Goal: Complete application form: Fill out and submit a form for a specific purpose

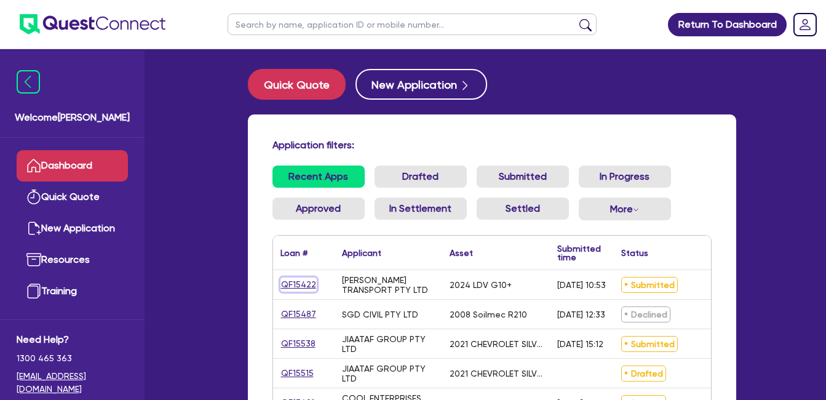
click at [296, 285] on link "QF15422" at bounding box center [298, 284] width 36 height 14
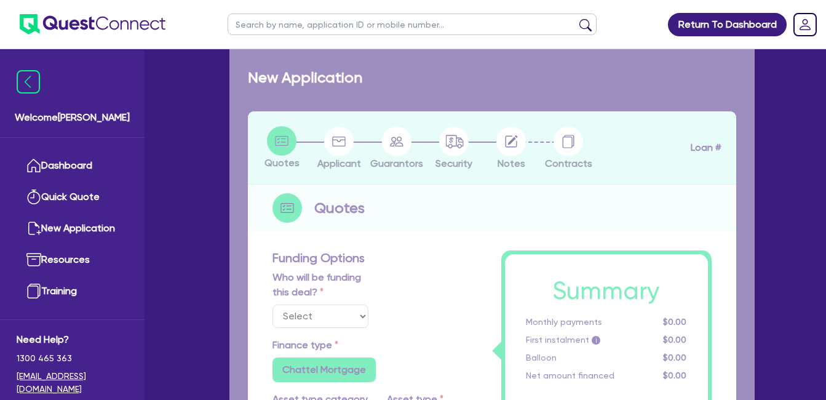
select select "Quest Finance - Own Book"
select select "CARS_AND_LIGHT_TRUCKS"
type input "2024"
radio input "false"
radio input "true"
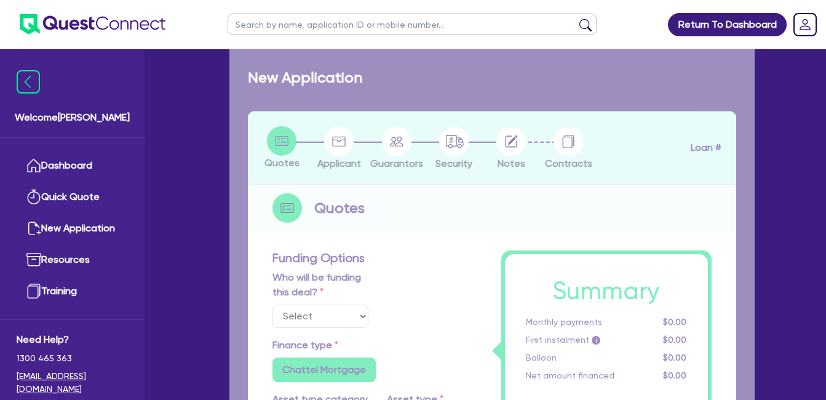
radio input "true"
type input "53,500"
type input "30"
type input "16,050"
type input "10"
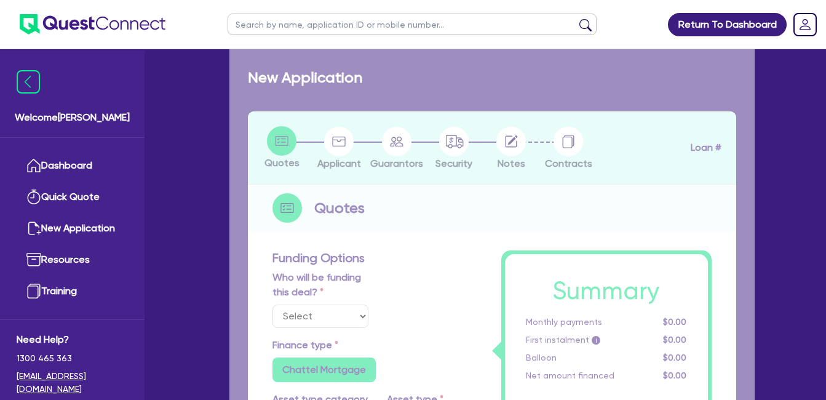
type input "5,350"
type input "17.95"
select select "VANS_AND_UTES"
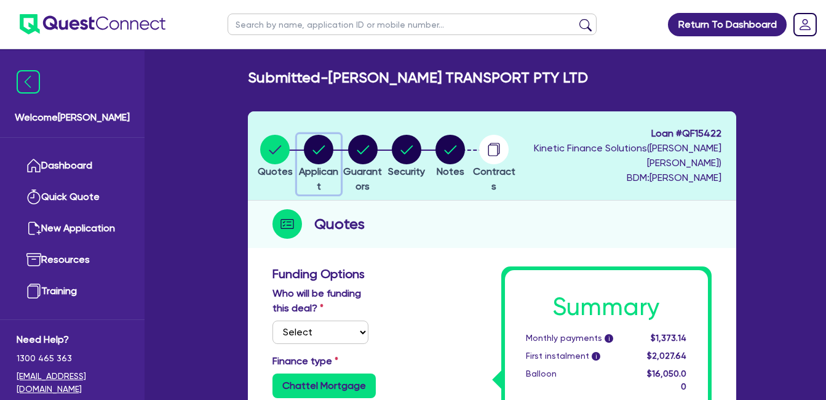
click at [332, 146] on circle "button" at bounding box center [319, 150] width 30 height 30
select select "COMPANY"
select select "TRANSPORT_WAREHOUSING"
select select "POSTAL_DELIVERY"
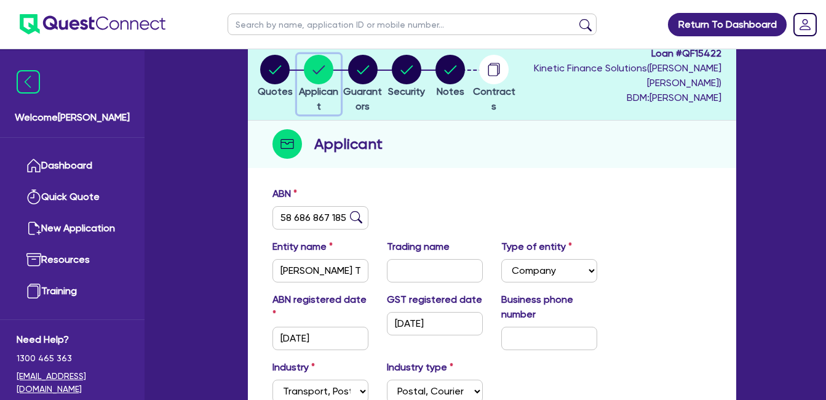
scroll to position [69, 0]
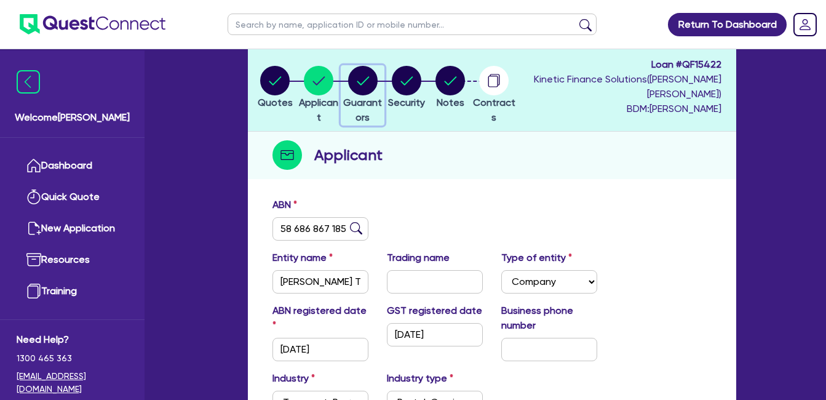
click at [377, 86] on circle "button" at bounding box center [363, 81] width 30 height 30
select select "MS"
select select "[GEOGRAPHIC_DATA]"
select select "MARRIED"
select select "VEHICLE"
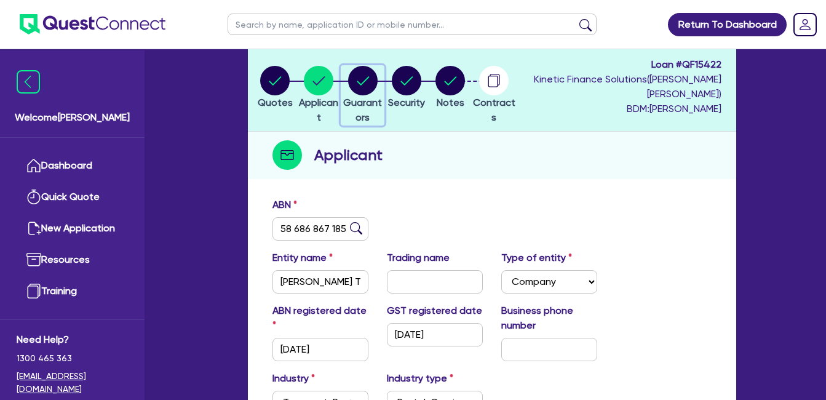
select select "CASH"
select select "INVESTMENT_PROPERTY"
select select "VEHICLE"
select select "MORTGAGE"
select select "VEHICLE_LOAN"
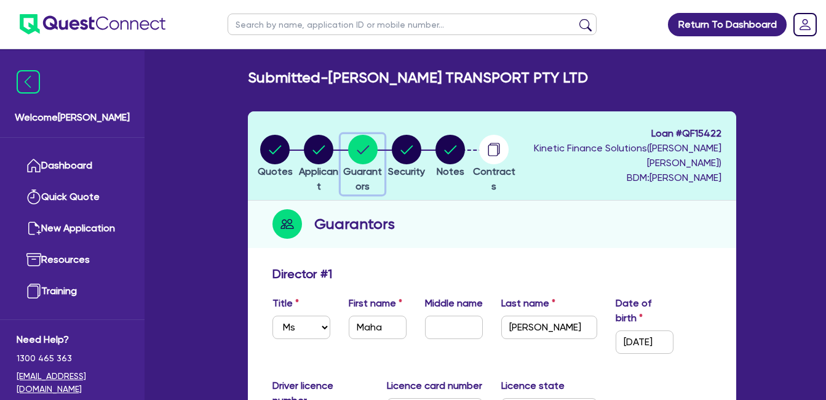
scroll to position [205, 0]
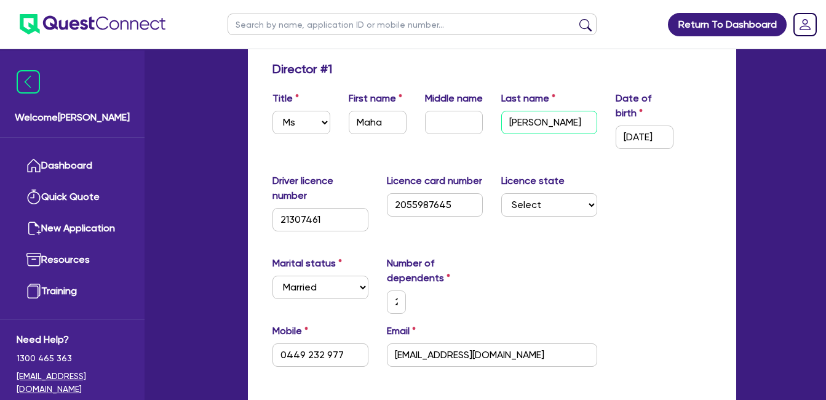
drag, startPoint x: 549, startPoint y: 117, endPoint x: 496, endPoint y: 127, distance: 53.7
click at [496, 127] on div "Last name [PERSON_NAME]" at bounding box center [549, 120] width 114 height 58
click at [513, 259] on div "Marital status Select [DEMOGRAPHIC_DATA] Married De Facto / Partner Number of d…" at bounding box center [491, 290] width 457 height 68
click at [624, 194] on div "Driver licence number [DRIVERS_LICENSE_NUMBER] Licence card number [DRIVERS_LIC…" at bounding box center [491, 207] width 457 height 68
click at [664, 218] on div "Driver licence number [DRIVERS_LICENSE_NUMBER] Licence card number [DRIVERS_LIC…" at bounding box center [491, 207] width 457 height 68
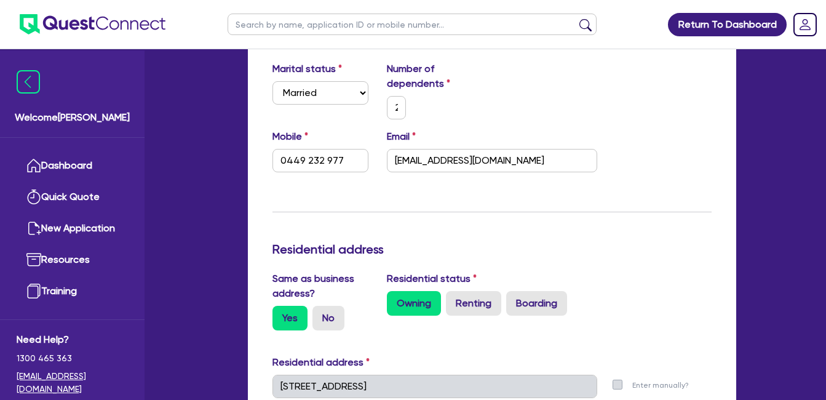
scroll to position [410, 0]
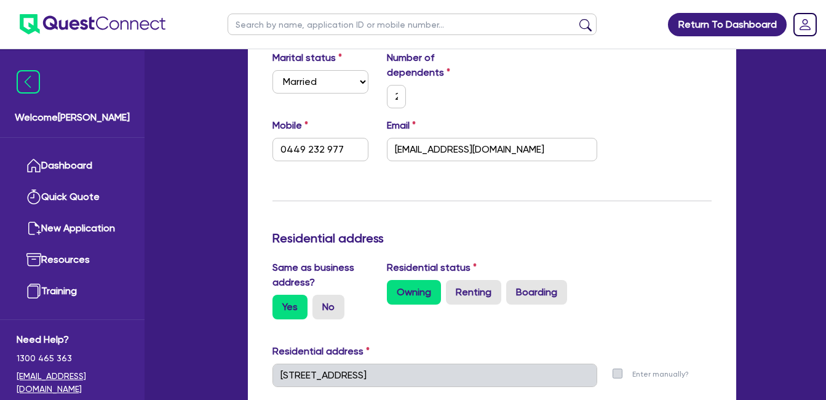
click at [658, 162] on div "Mobile [PHONE_NUMBER] Email [EMAIL_ADDRESS][DOMAIN_NAME]" at bounding box center [491, 144] width 457 height 53
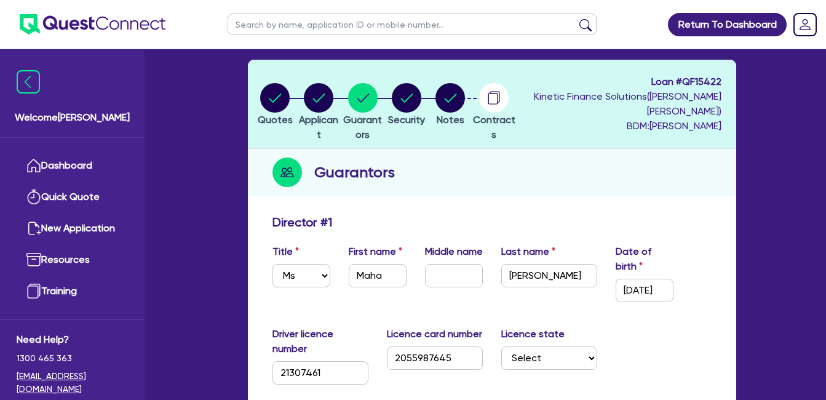
scroll to position [99, 0]
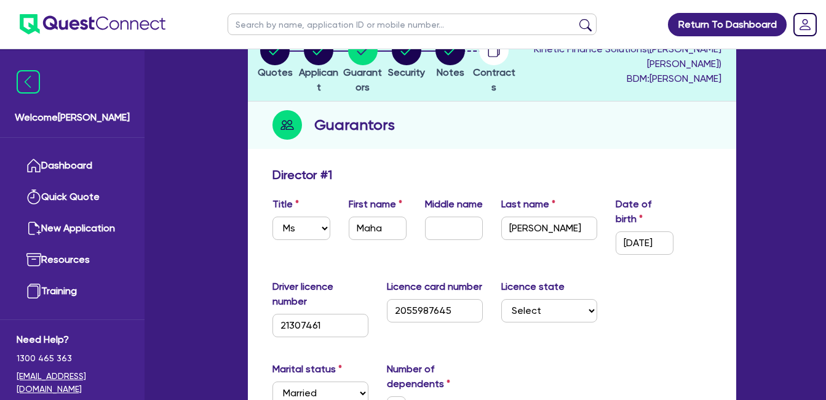
click at [719, 183] on div "Director # 1" at bounding box center [491, 177] width 457 height 20
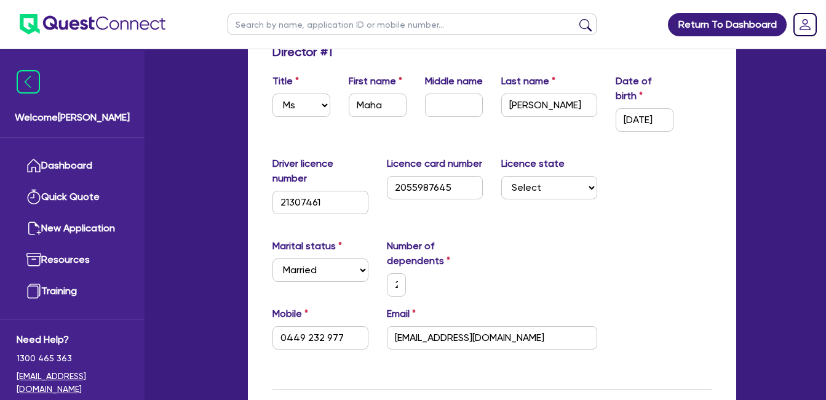
scroll to position [172, 0]
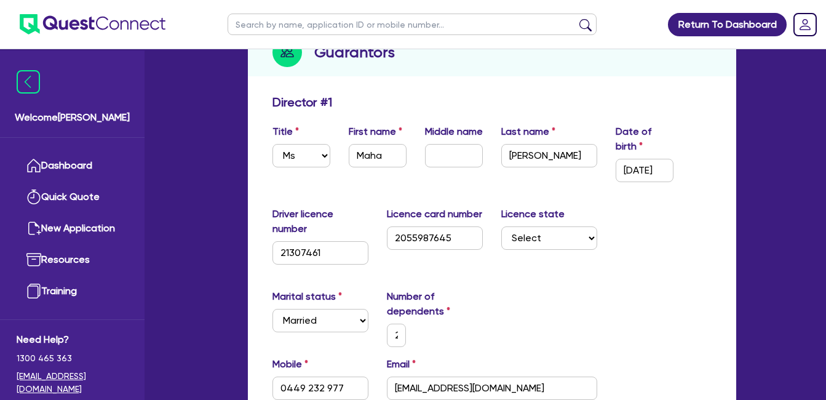
click at [699, 248] on div "Driver licence number [DRIVERS_LICENSE_NUMBER] Licence card number [DRIVERS_LIC…" at bounding box center [491, 241] width 457 height 68
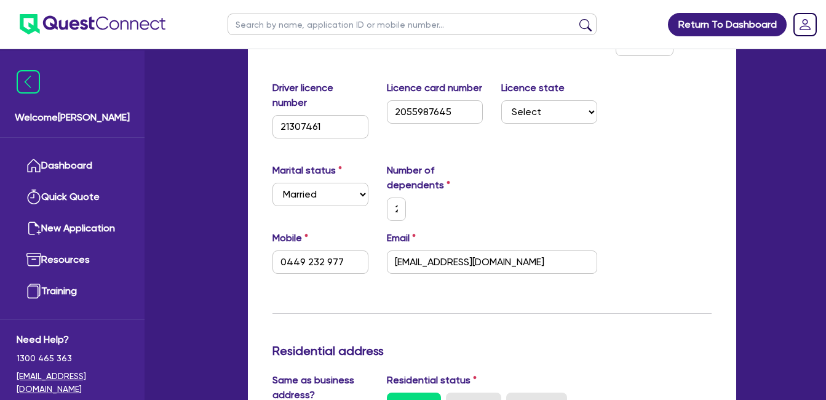
click at [603, 186] on div "Marital status Select [DEMOGRAPHIC_DATA] Married De Facto / Partner Number of d…" at bounding box center [491, 197] width 457 height 68
click at [614, 185] on div "Marital status Select [DEMOGRAPHIC_DATA] Married De Facto / Partner Number of d…" at bounding box center [491, 197] width 457 height 68
click at [628, 183] on div "Marital status Select [DEMOGRAPHIC_DATA] Married De Facto / Partner Number of d…" at bounding box center [491, 197] width 457 height 68
click at [642, 204] on div "Marital status Select [DEMOGRAPHIC_DATA] Married De Facto / Partner Number of d…" at bounding box center [491, 197] width 457 height 68
click at [581, 164] on div "Marital status Select [DEMOGRAPHIC_DATA] Married De Facto / Partner Number of d…" at bounding box center [491, 197] width 457 height 68
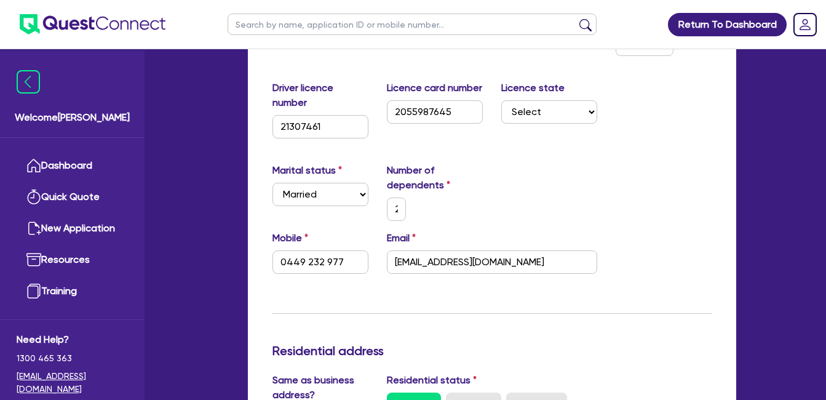
scroll to position [93, 0]
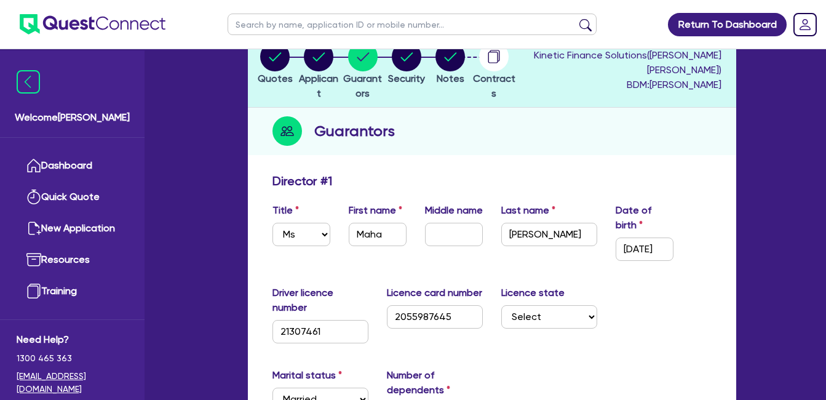
click at [657, 348] on div "Driver licence number [DRIVERS_LICENSE_NUMBER] Licence card number [DRIVERS_LIC…" at bounding box center [491, 319] width 457 height 68
click at [384, 175] on div "Director # 1" at bounding box center [491, 183] width 457 height 20
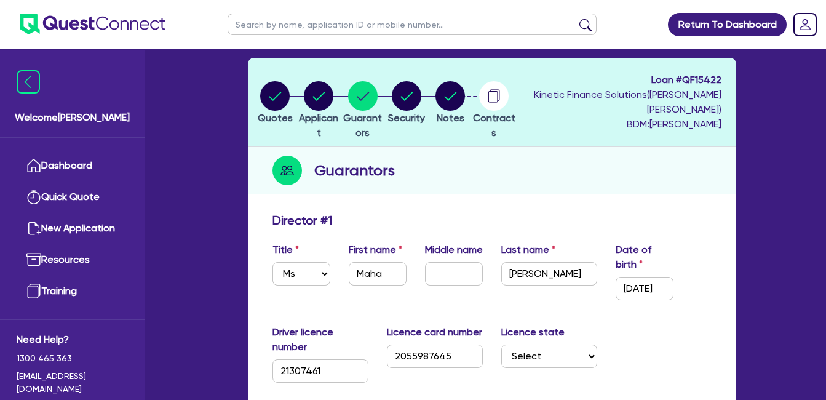
click at [518, 223] on div "Director # 1" at bounding box center [491, 223] width 457 height 20
click at [518, 219] on div "Director # 1" at bounding box center [491, 223] width 457 height 20
click at [408, 184] on div "Guarantors" at bounding box center [492, 170] width 488 height 47
click at [399, 179] on div "Guarantors" at bounding box center [492, 170] width 488 height 47
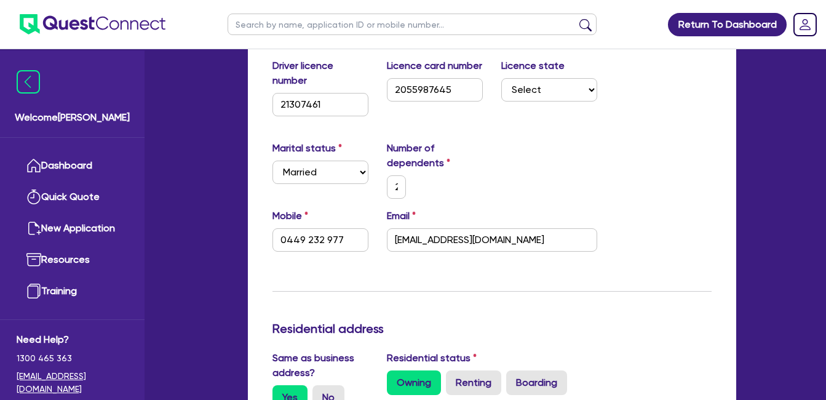
scroll to position [0, 0]
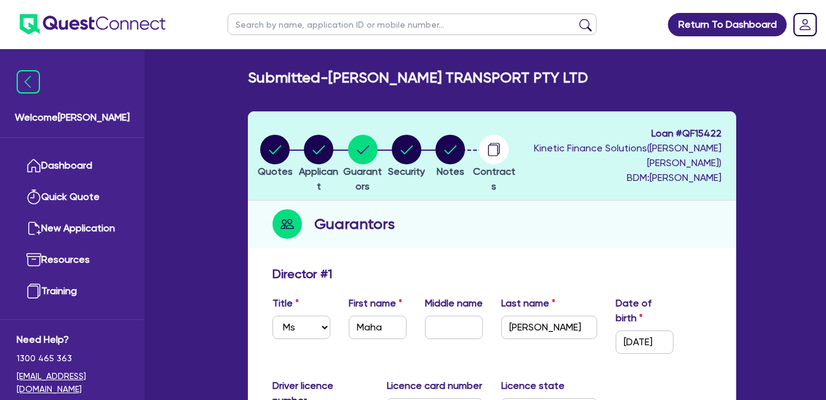
click at [440, 274] on div "Director # 1" at bounding box center [491, 276] width 457 height 20
drag, startPoint x: 360, startPoint y: 279, endPoint x: 256, endPoint y: 267, distance: 104.6
drag, startPoint x: 258, startPoint y: 267, endPoint x: 373, endPoint y: 270, distance: 114.4
click at [380, 272] on div "Director # 1" at bounding box center [491, 276] width 457 height 20
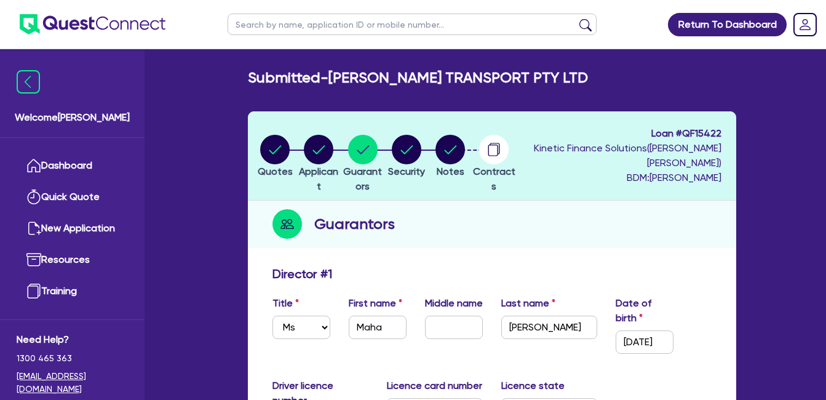
click at [365, 267] on div "Director # 1" at bounding box center [491, 276] width 457 height 20
drag, startPoint x: 276, startPoint y: 275, endPoint x: 382, endPoint y: 277, distance: 106.4
click at [382, 277] on div "Director # 1" at bounding box center [491, 276] width 457 height 20
drag, startPoint x: 382, startPoint y: 277, endPoint x: 365, endPoint y: 283, distance: 18.7
click at [365, 283] on div "Director # 1" at bounding box center [491, 276] width 457 height 20
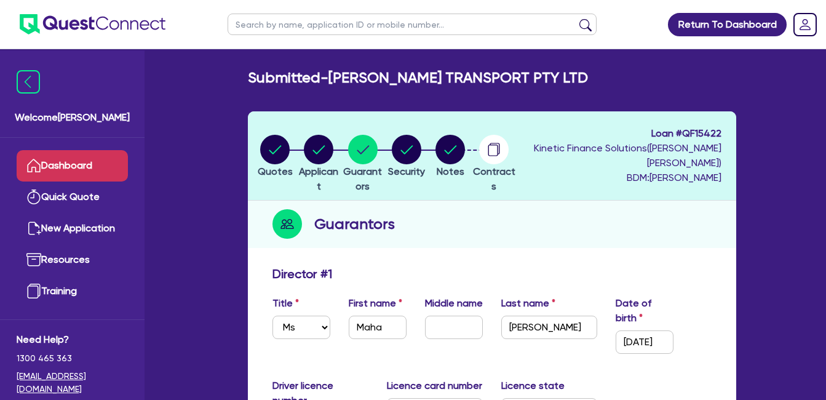
click at [84, 160] on link "Dashboard" at bounding box center [72, 165] width 111 height 31
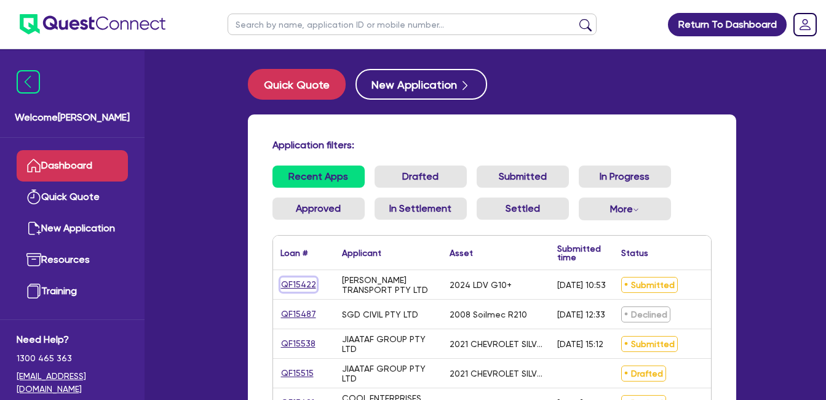
click at [296, 282] on link "QF15422" at bounding box center [298, 284] width 36 height 14
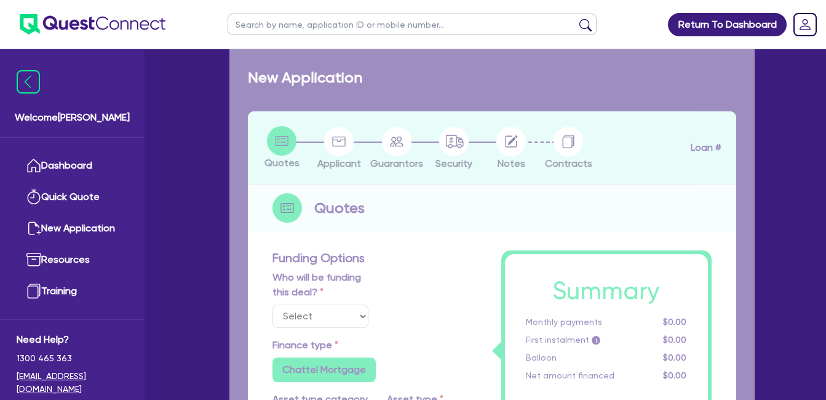
select select "Quest Finance - Own Book"
select select "CARS_AND_LIGHT_TRUCKS"
type input "2024"
radio input "false"
radio input "true"
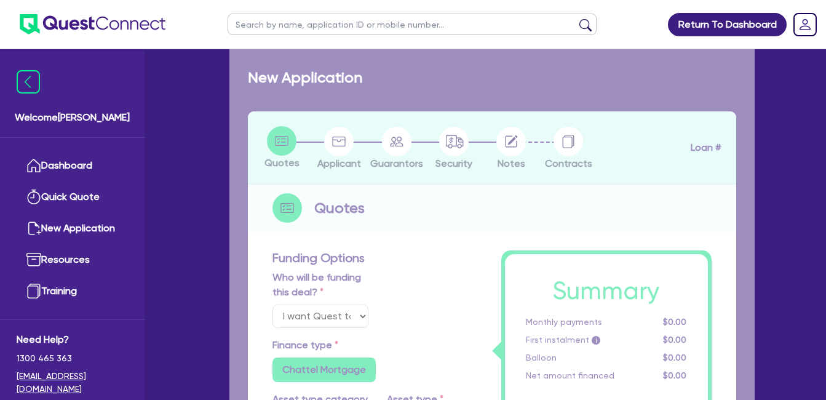
radio input "true"
type input "53,500"
type input "30"
type input "16,050"
type input "10"
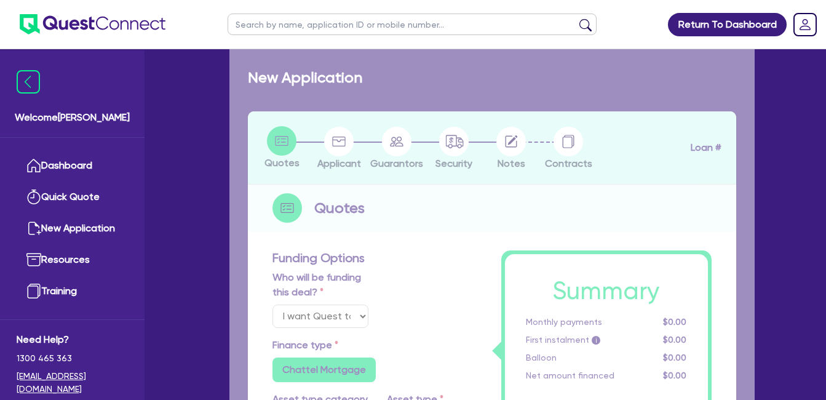
type input "5,350"
type input "17.95"
select select "VANS_AND_UTES"
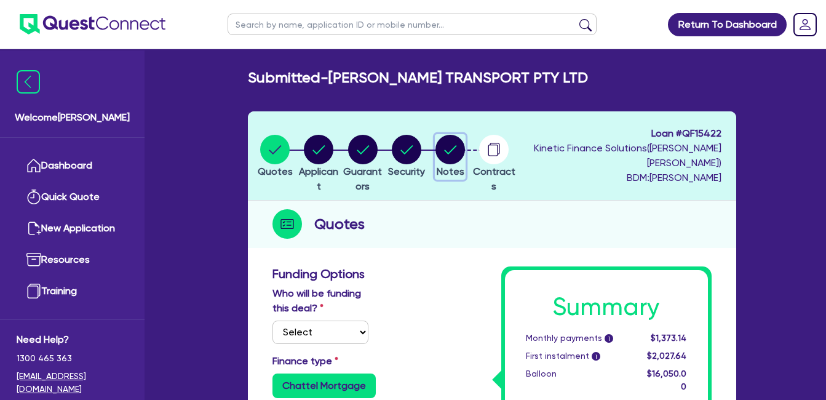
click at [465, 152] on button "Notes" at bounding box center [450, 156] width 31 height 45
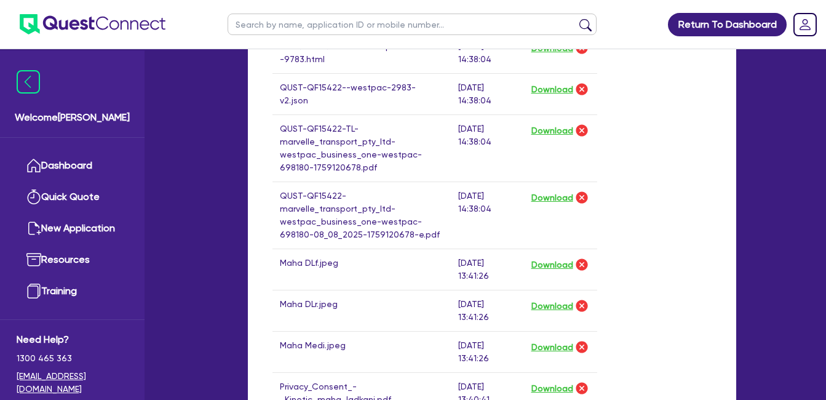
scroll to position [939, 0]
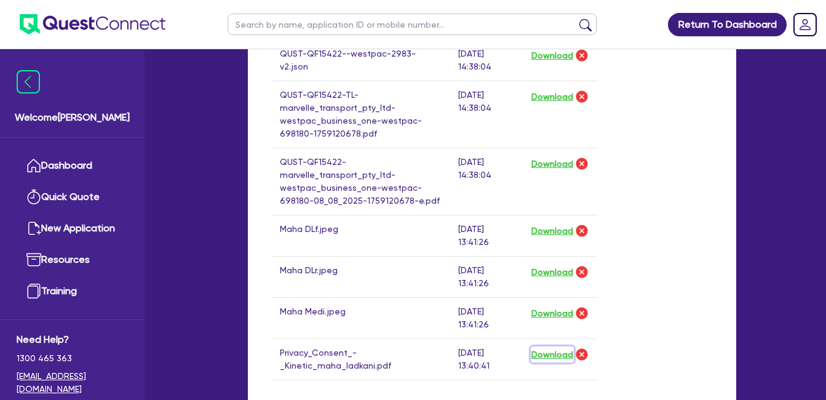
click at [557, 357] on button "Download" at bounding box center [552, 354] width 43 height 16
click at [548, 310] on button "Download" at bounding box center [552, 313] width 43 height 16
click at [550, 274] on button "Download" at bounding box center [552, 272] width 43 height 16
click at [547, 231] on button "Download" at bounding box center [552, 231] width 43 height 16
click at [669, 152] on div "Drop files to upload or Select files Document name Time uploaded Download link …" at bounding box center [491, 10] width 457 height 780
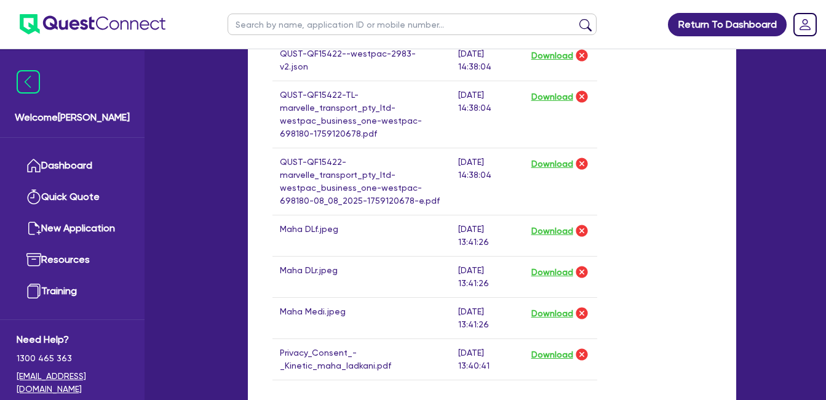
scroll to position [120, 0]
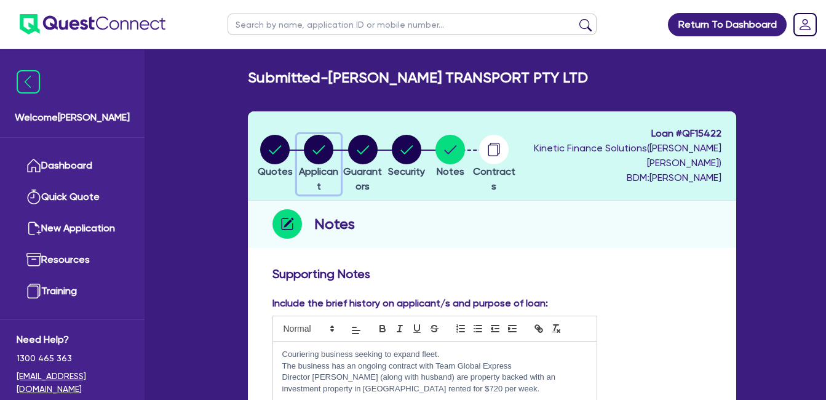
click at [324, 158] on circle "button" at bounding box center [319, 150] width 30 height 30
select select "COMPANY"
select select "TRANSPORT_WAREHOUSING"
select select "POSTAL_DELIVERY"
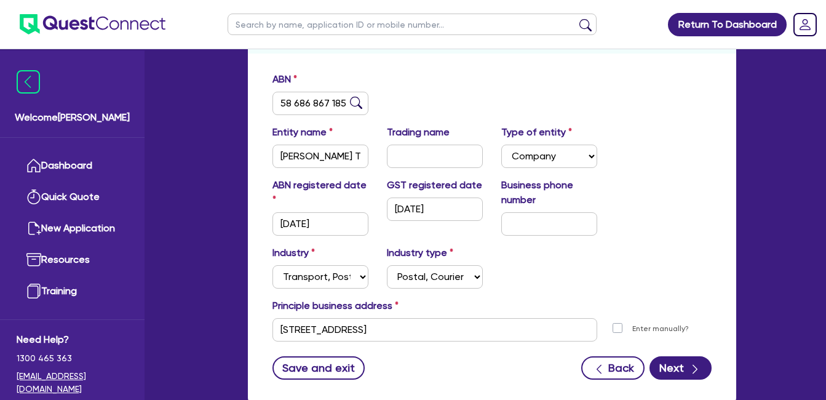
scroll to position [205, 0]
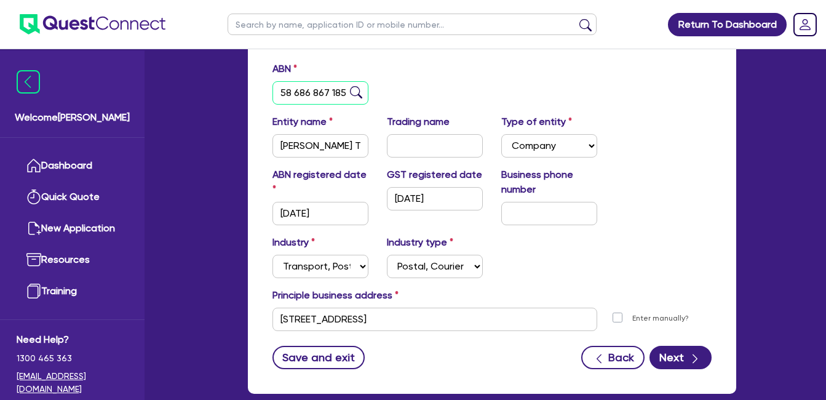
click at [338, 92] on input "58 686 867 185" at bounding box center [320, 92] width 96 height 23
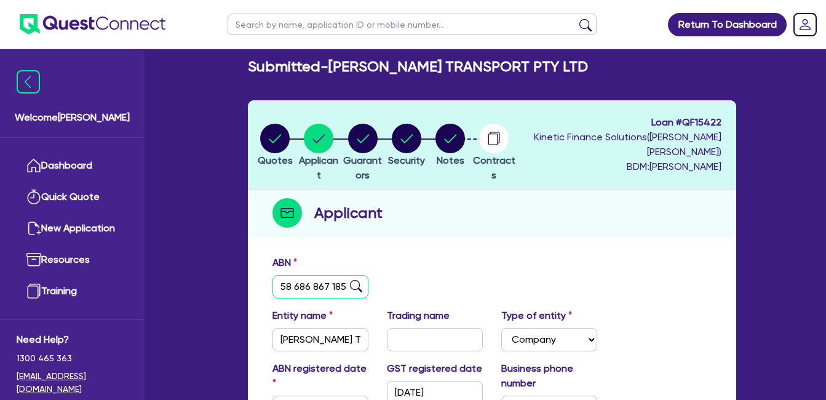
scroll to position [0, 0]
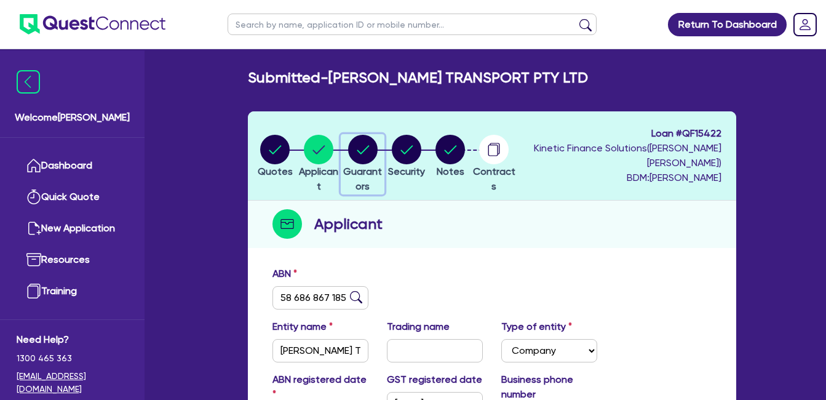
click at [377, 148] on circle "button" at bounding box center [363, 150] width 30 height 30
select select "MS"
select select "[GEOGRAPHIC_DATA]"
select select "MARRIED"
select select "VEHICLE"
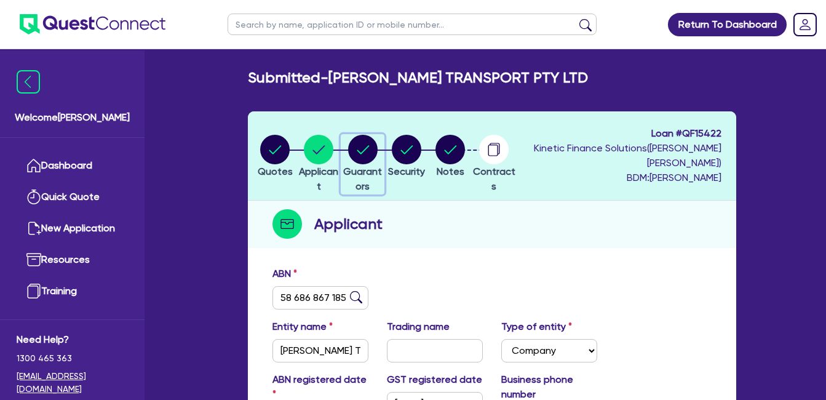
select select "CASH"
select select "INVESTMENT_PROPERTY"
select select "VEHICLE"
select select "MORTGAGE"
select select "VEHICLE_LOAN"
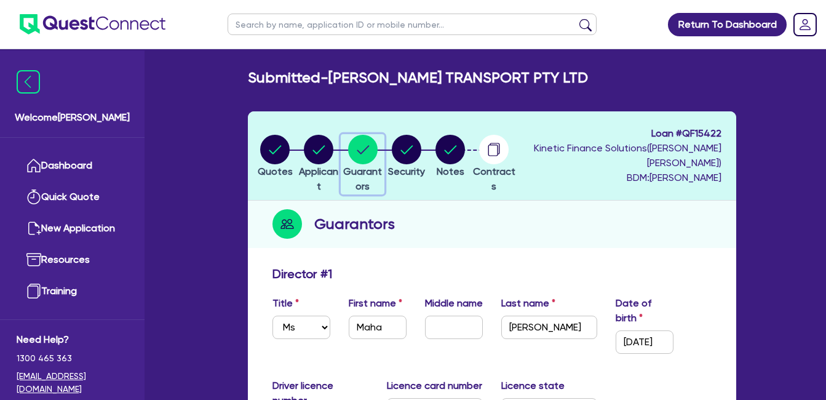
scroll to position [205, 0]
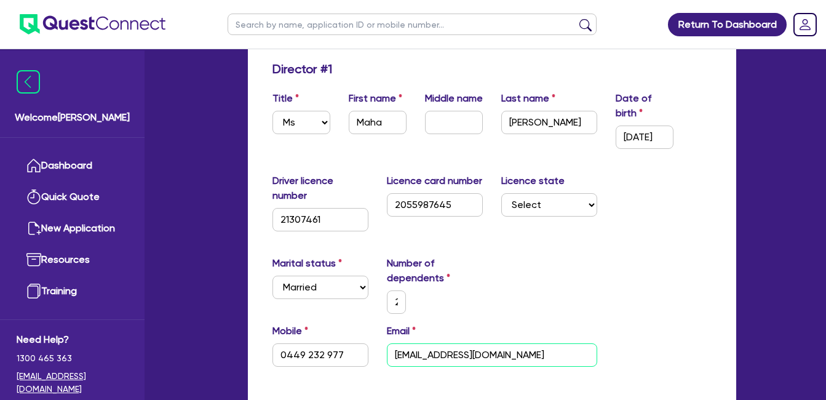
drag, startPoint x: 529, startPoint y: 355, endPoint x: 358, endPoint y: 345, distance: 171.2
click at [358, 345] on div "Mobile [PHONE_NUMBER] Email [EMAIL_ADDRESS][DOMAIN_NAME]" at bounding box center [491, 349] width 457 height 53
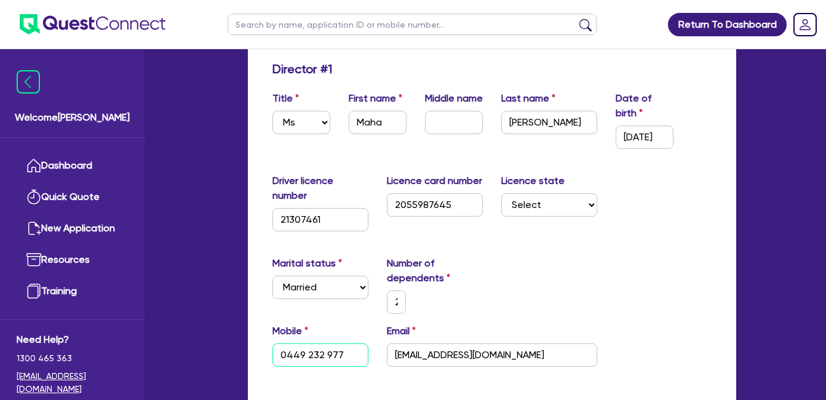
drag, startPoint x: 349, startPoint y: 356, endPoint x: 239, endPoint y: 355, distance: 110.7
click at [540, 277] on div "Marital status Select [DEMOGRAPHIC_DATA] Married De Facto / Partner Number of d…" at bounding box center [491, 290] width 457 height 68
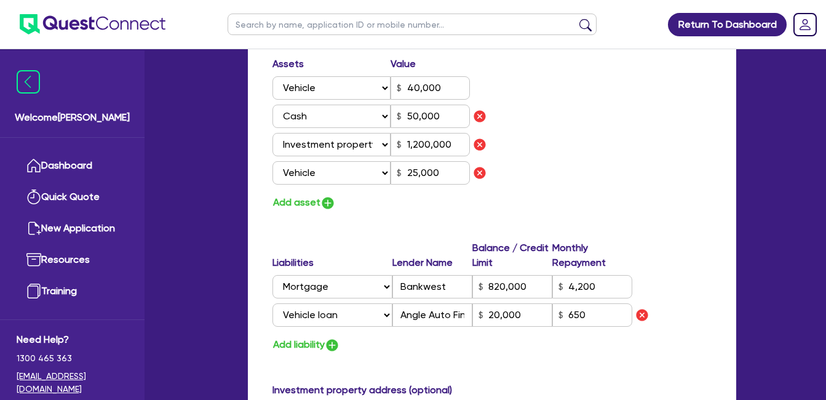
scroll to position [1025, 0]
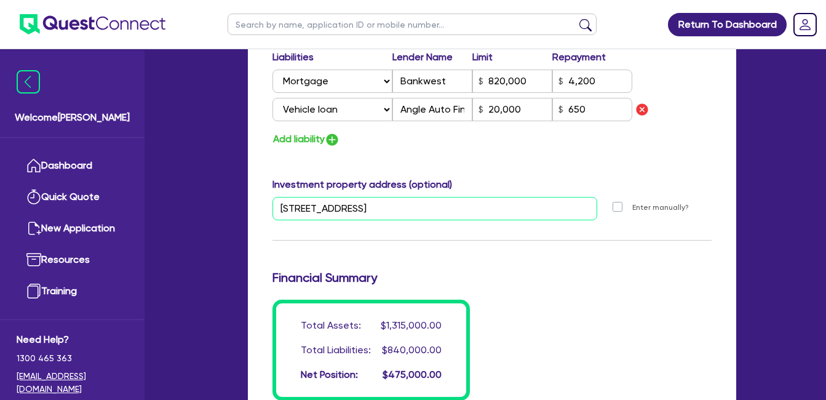
drag, startPoint x: 489, startPoint y: 205, endPoint x: 188, endPoint y: 210, distance: 300.7
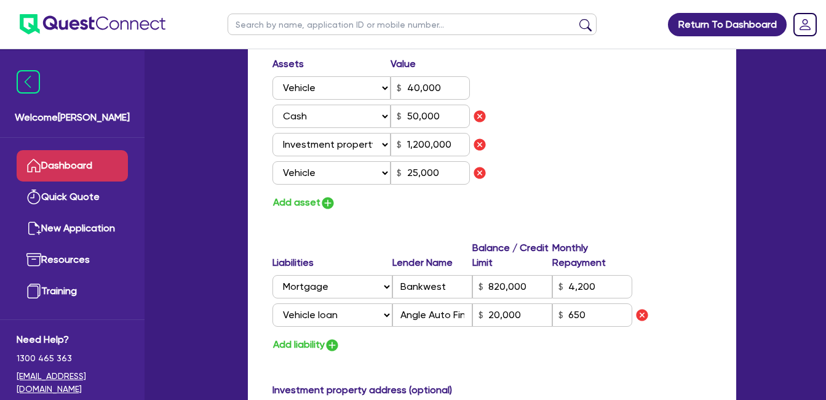
click at [77, 165] on link "Dashboard" at bounding box center [72, 165] width 111 height 31
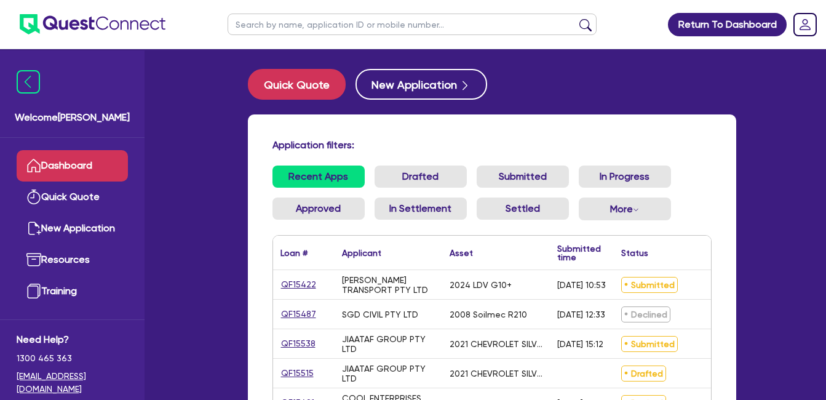
scroll to position [191, 0]
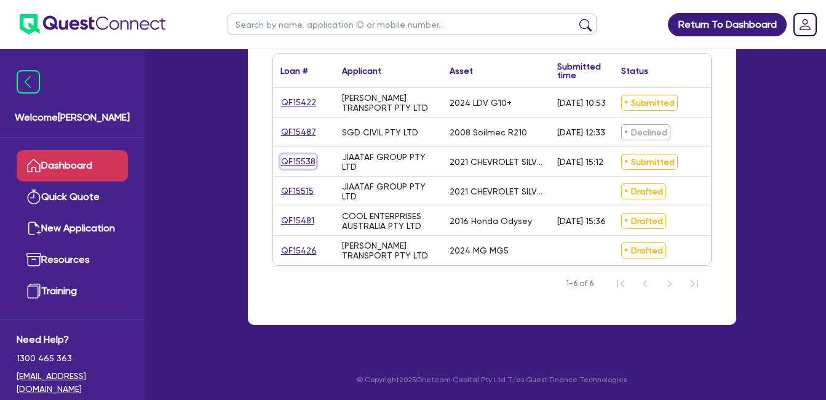
click at [295, 154] on link "QF15538" at bounding box center [298, 161] width 36 height 14
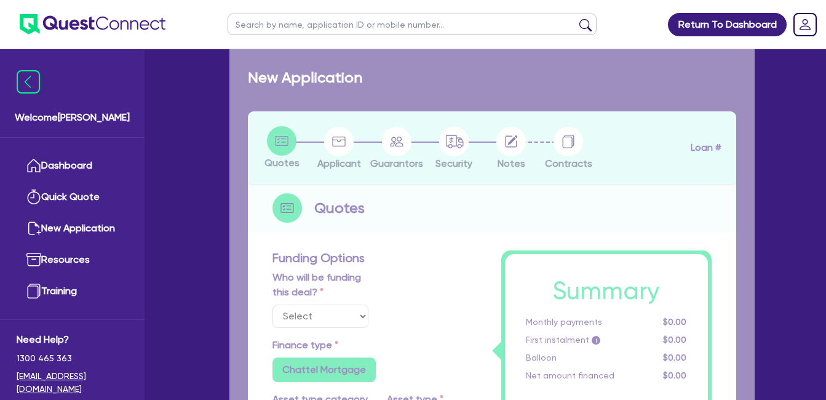
select select "Quest Finance - Own Book"
select select "CARS_AND_LIGHT_TRUCKS"
type input "2021"
type input "85,000"
type input "17,000"
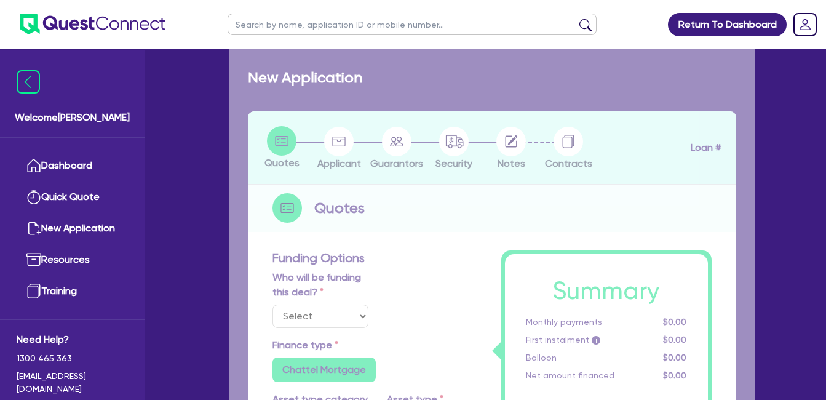
type input "10"
type input "6,800"
type input "17.95"
type input "990"
select select "VANS_AND_UTES"
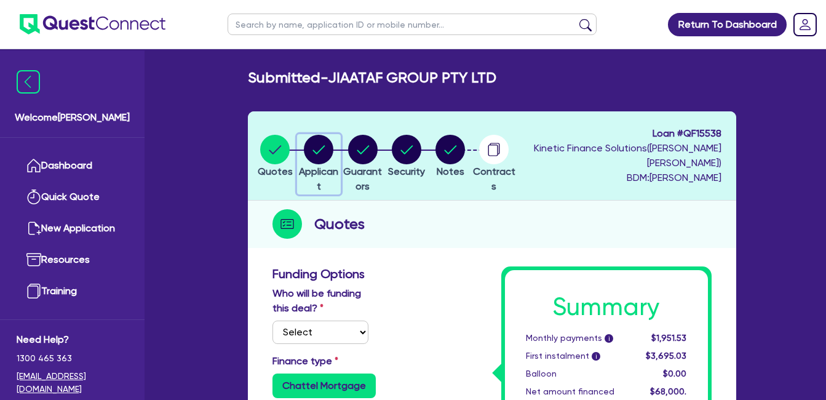
click at [333, 148] on circle "button" at bounding box center [319, 150] width 30 height 30
select select "COMPANY"
select select "BUILDING_CONSTRUCTION"
select select "TRADES_SERVICES_BUSINESSES_GOVERNMENT"
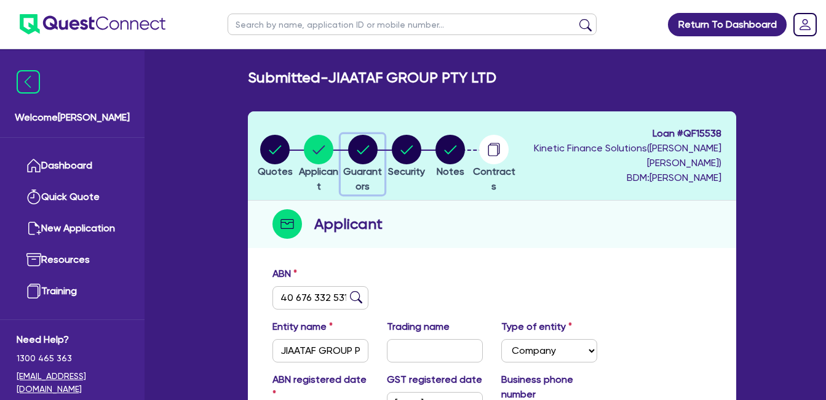
click at [377, 149] on circle "button" at bounding box center [363, 150] width 30 height 30
select select "MS"
select select "[GEOGRAPHIC_DATA]"
select select "SINGLE"
select select "CASH"
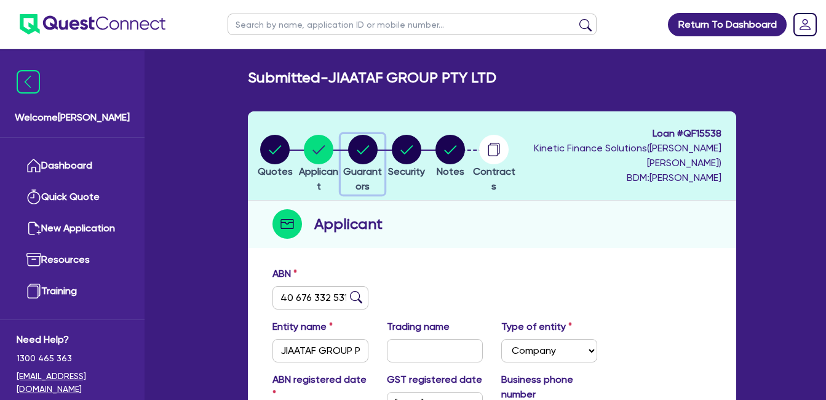
select select "VEHICLE"
select select "EQUIPMENT"
select select "HOUSEHOLD_PERSONAL"
select select "VEHICLE"
select select "VEHICLE_LOAN"
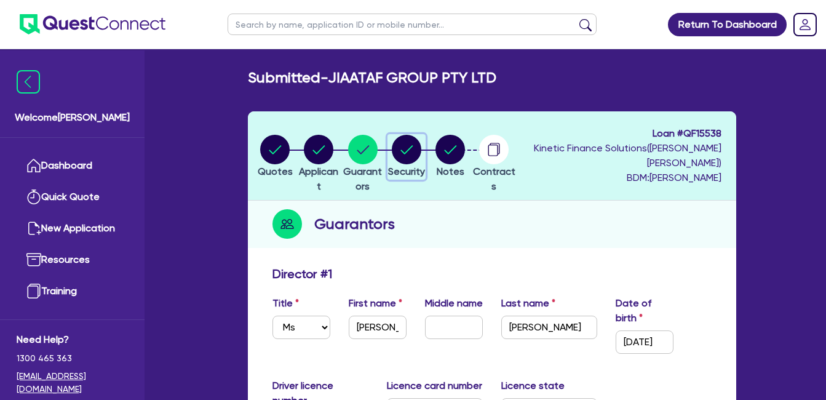
click at [421, 149] on circle "button" at bounding box center [407, 150] width 30 height 30
select select "CARS_AND_LIGHT_TRUCKS"
select select "VANS_AND_UTES"
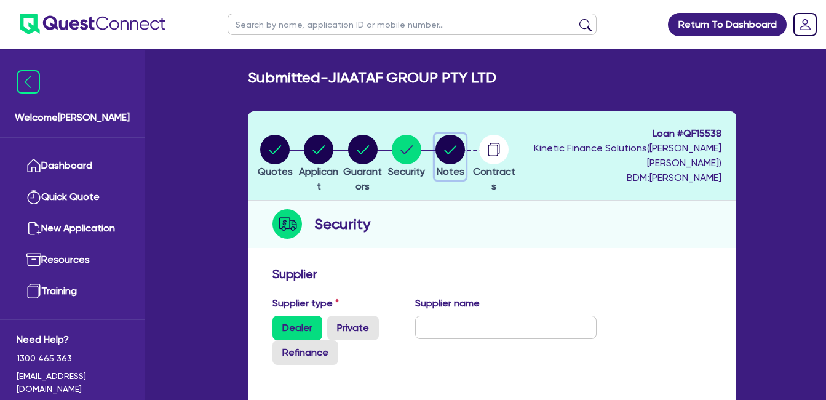
click at [465, 151] on circle "button" at bounding box center [450, 150] width 30 height 30
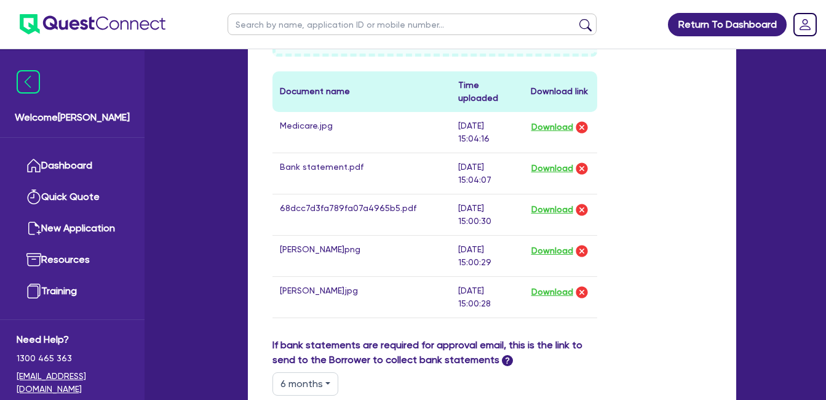
scroll to position [615, 0]
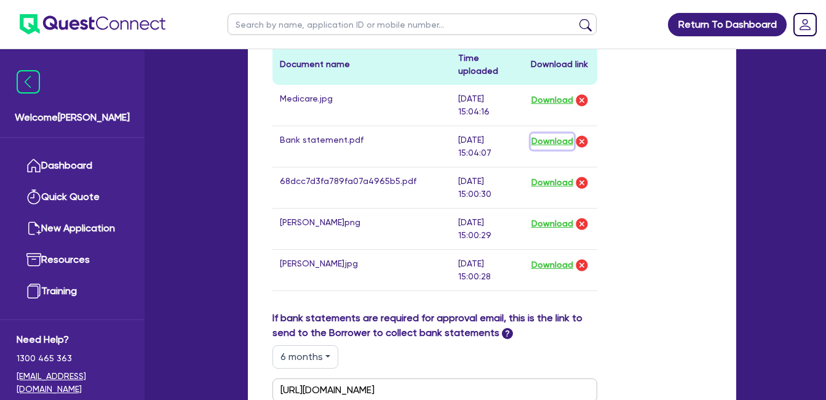
click at [551, 133] on button "Download" at bounding box center [552, 141] width 43 height 16
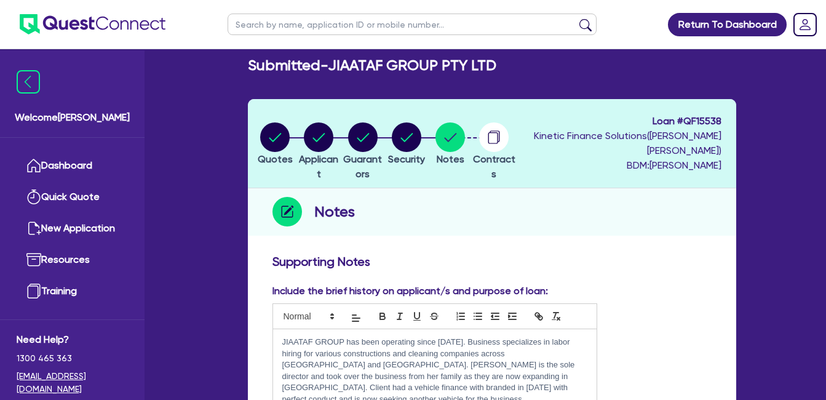
scroll to position [0, 0]
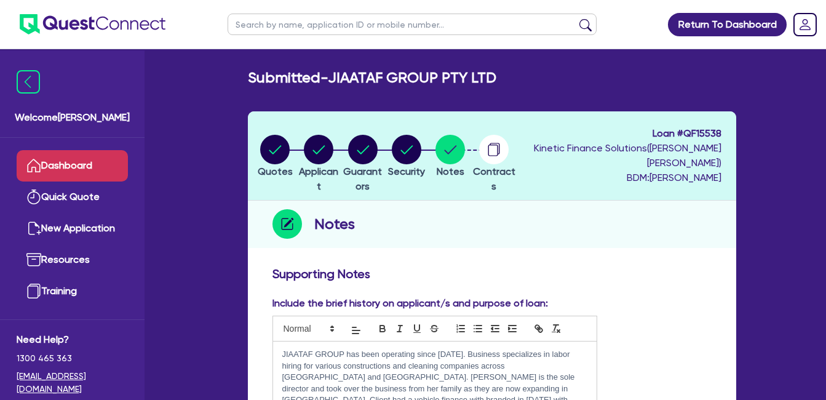
click at [63, 159] on link "Dashboard" at bounding box center [72, 165] width 111 height 31
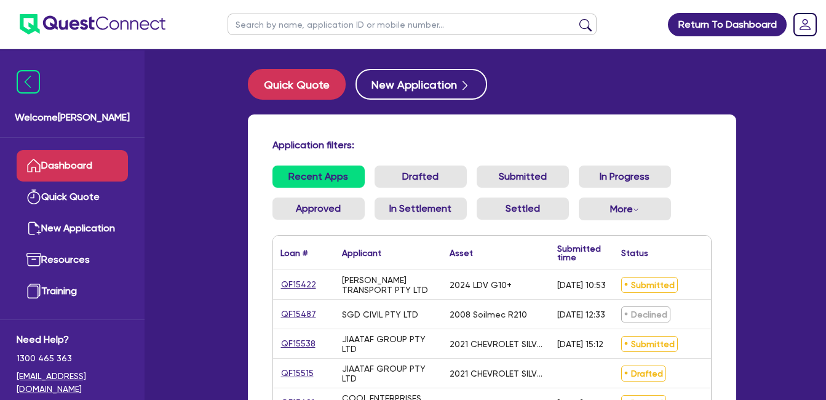
scroll to position [191, 0]
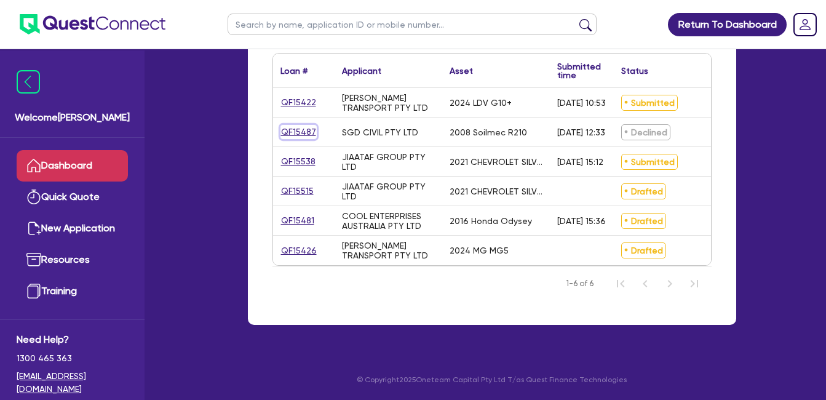
click at [300, 125] on link "QF15487" at bounding box center [298, 132] width 36 height 14
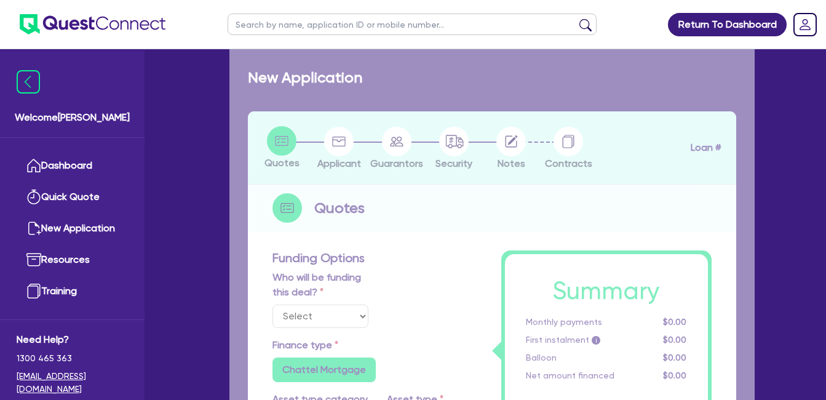
select select "Quest Finance - Own Book"
select select "PRIMARY_ASSETS"
type input "2008"
radio input "false"
radio input "true"
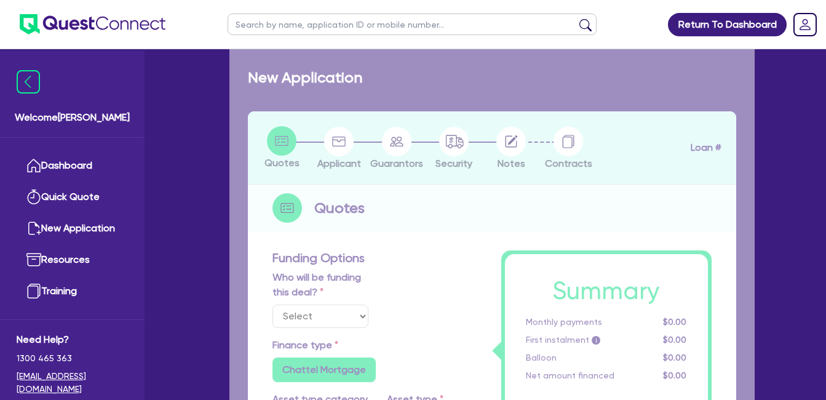
radio input "true"
type input "125,000"
type input "10"
type input "12,500"
type input "17.95"
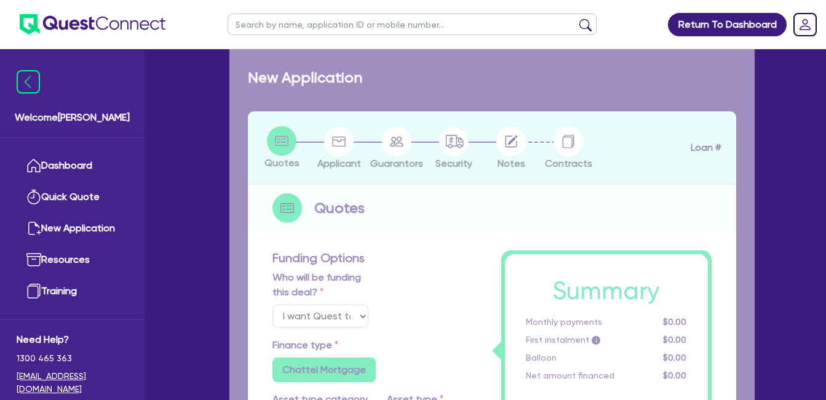
select select "CONSTRUCTION_AND_EARTHMOVING_EQUIPMENT"
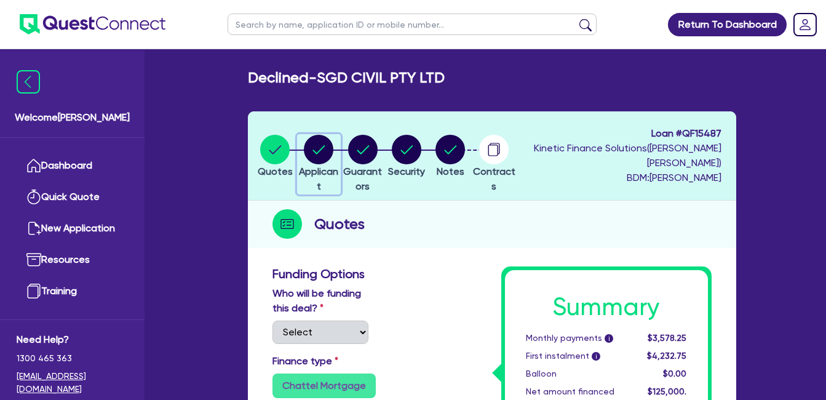
click at [325, 150] on icon "button" at bounding box center [319, 149] width 12 height 9
select select "COMPANY"
select select "BUILDING_CONSTRUCTION"
select select "BUSINESSES_INFRASTRUCTURE_PROJECT"
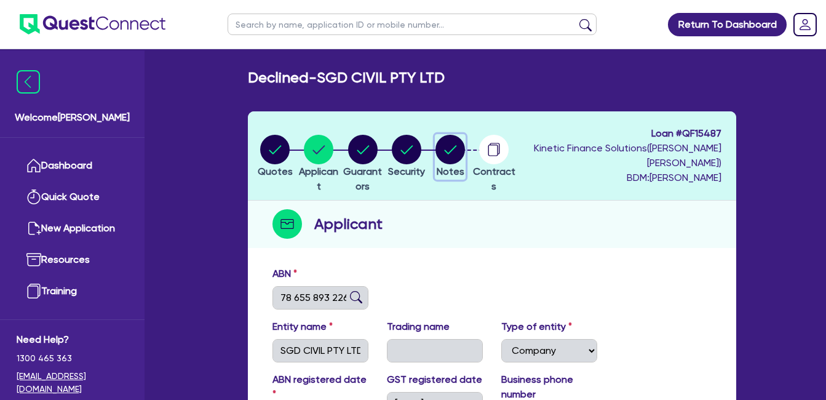
click at [465, 152] on circle "button" at bounding box center [450, 150] width 30 height 30
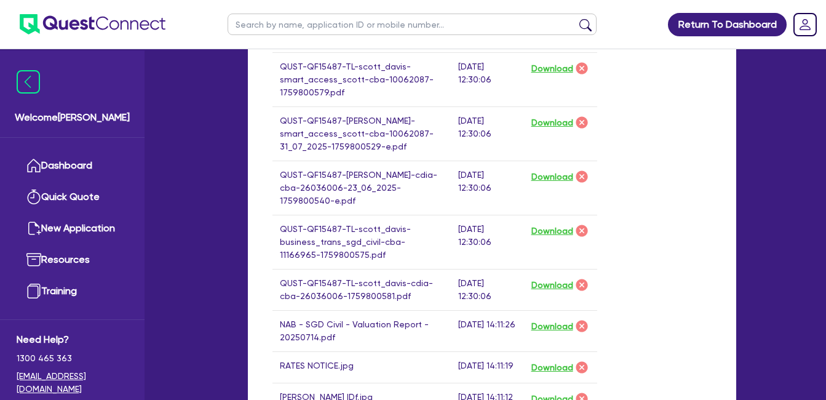
scroll to position [820, 0]
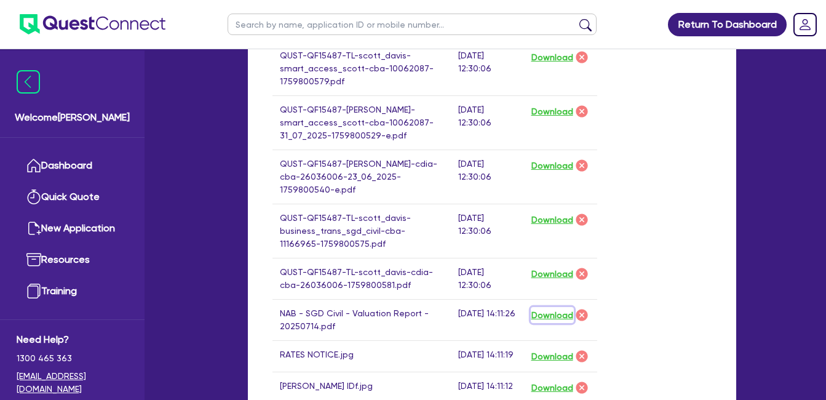
click at [550, 323] on button "Download" at bounding box center [552, 315] width 43 height 16
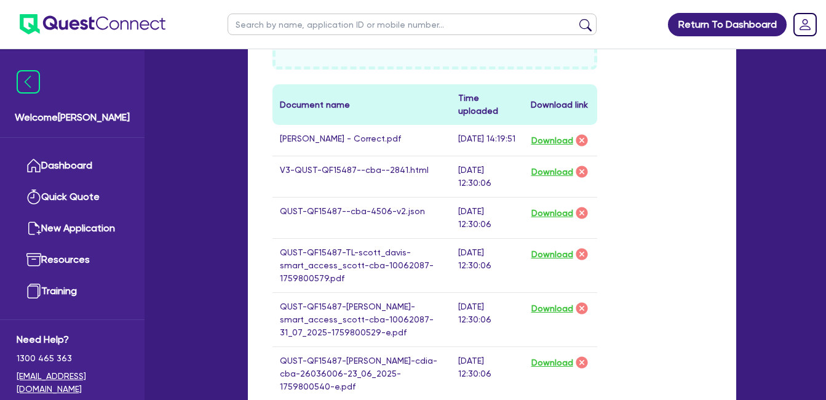
scroll to position [615, 0]
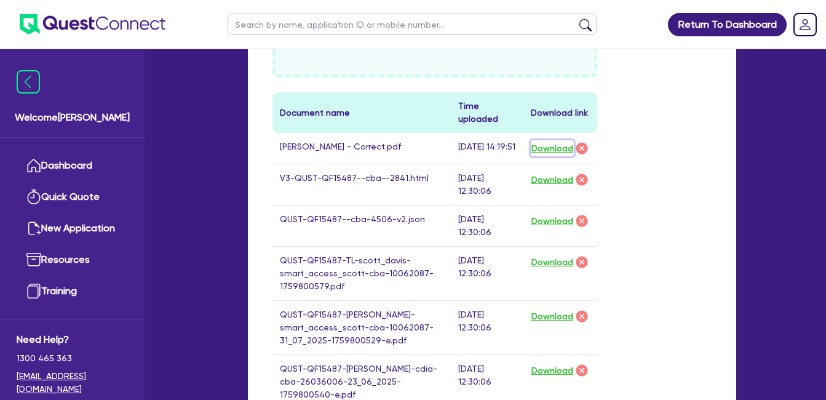
click at [551, 146] on button "Download" at bounding box center [552, 148] width 43 height 16
click at [542, 188] on button "Download" at bounding box center [552, 180] width 43 height 16
click at [553, 229] on button "Download" at bounding box center [552, 221] width 43 height 16
click at [552, 270] on button "Download" at bounding box center [552, 262] width 43 height 16
click at [550, 324] on button "Download" at bounding box center [552, 316] width 43 height 16
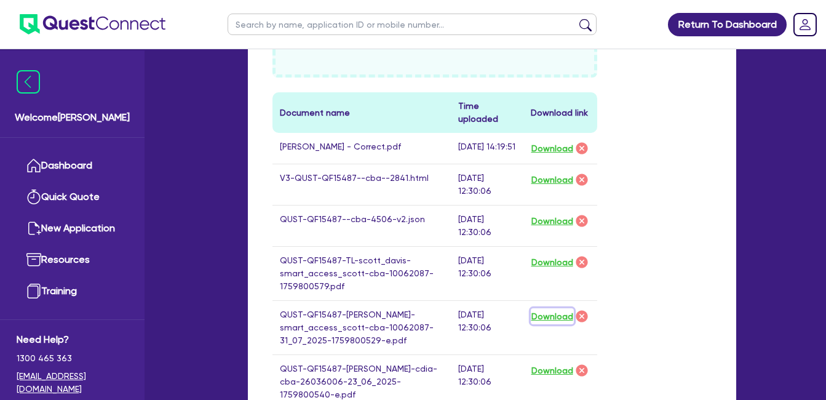
scroll to position [820, 0]
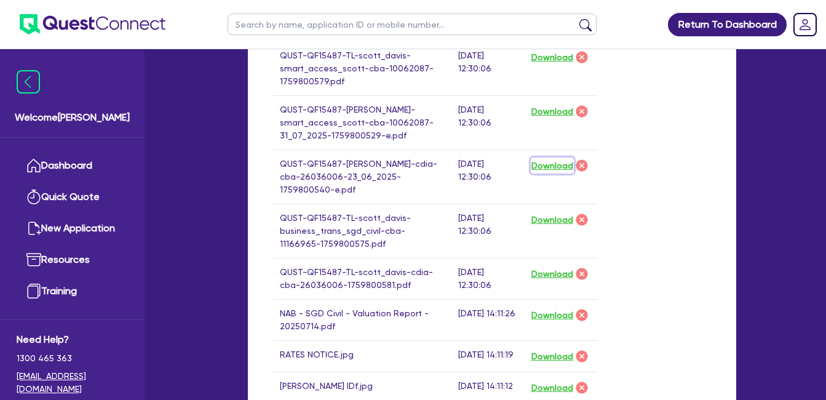
click at [552, 173] on button "Download" at bounding box center [552, 165] width 43 height 16
click at [550, 227] on button "Download" at bounding box center [552, 219] width 43 height 16
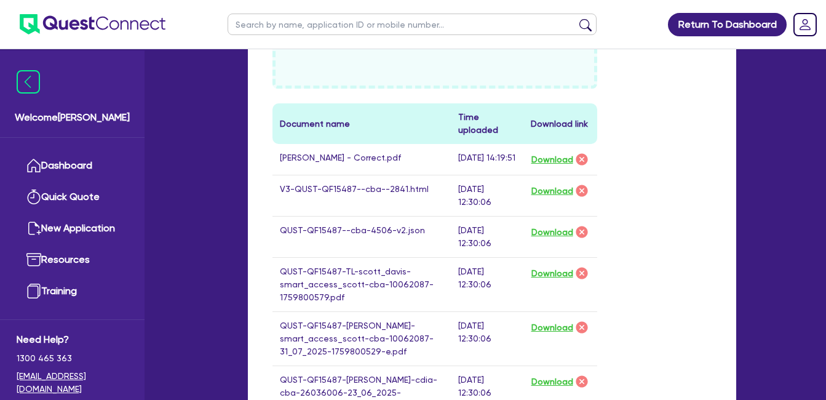
scroll to position [615, 0]
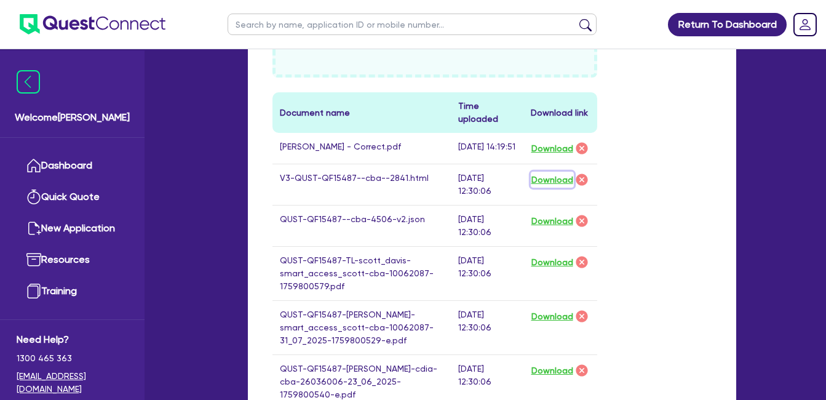
click at [548, 186] on button "Download" at bounding box center [552, 180] width 43 height 16
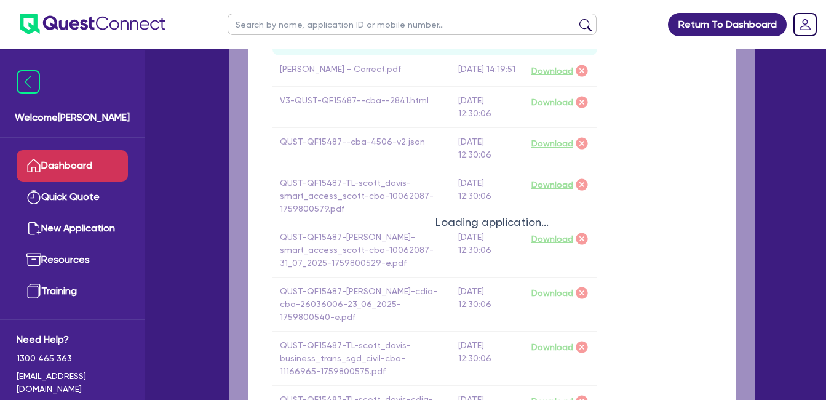
checkbox input "true"
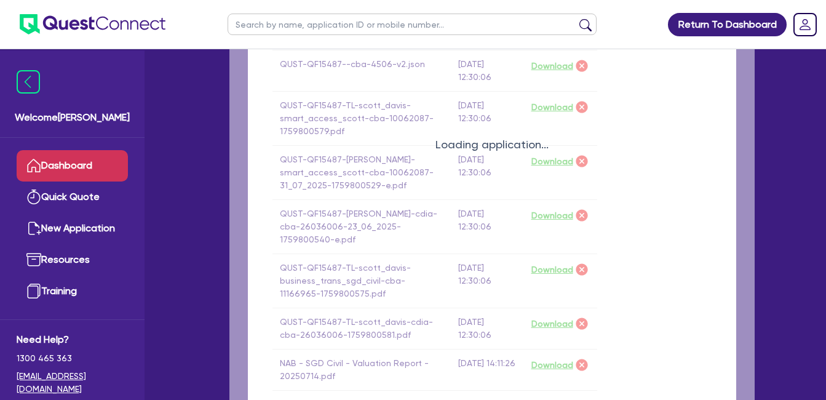
scroll to position [615, 0]
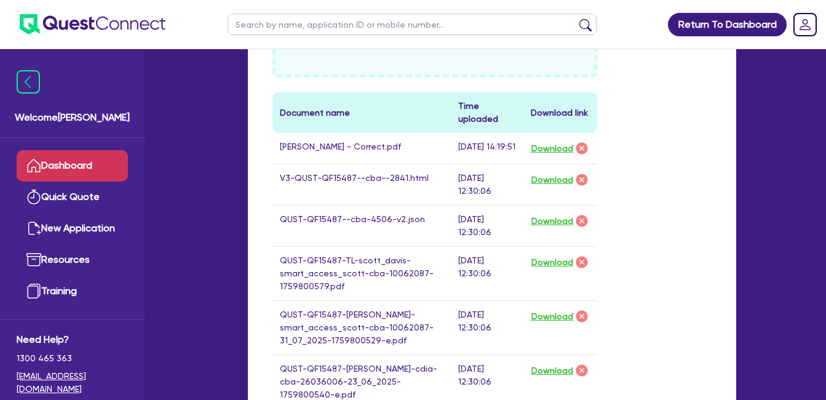
click at [75, 164] on link "Dashboard" at bounding box center [72, 165] width 111 height 31
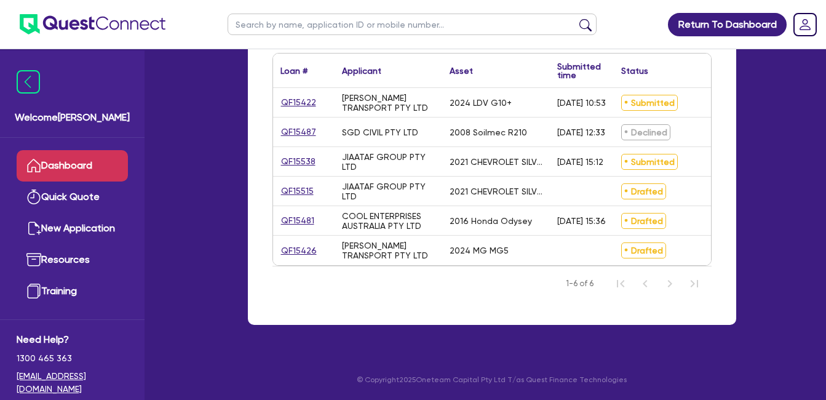
scroll to position [191, 0]
